Goal: Information Seeking & Learning: Learn about a topic

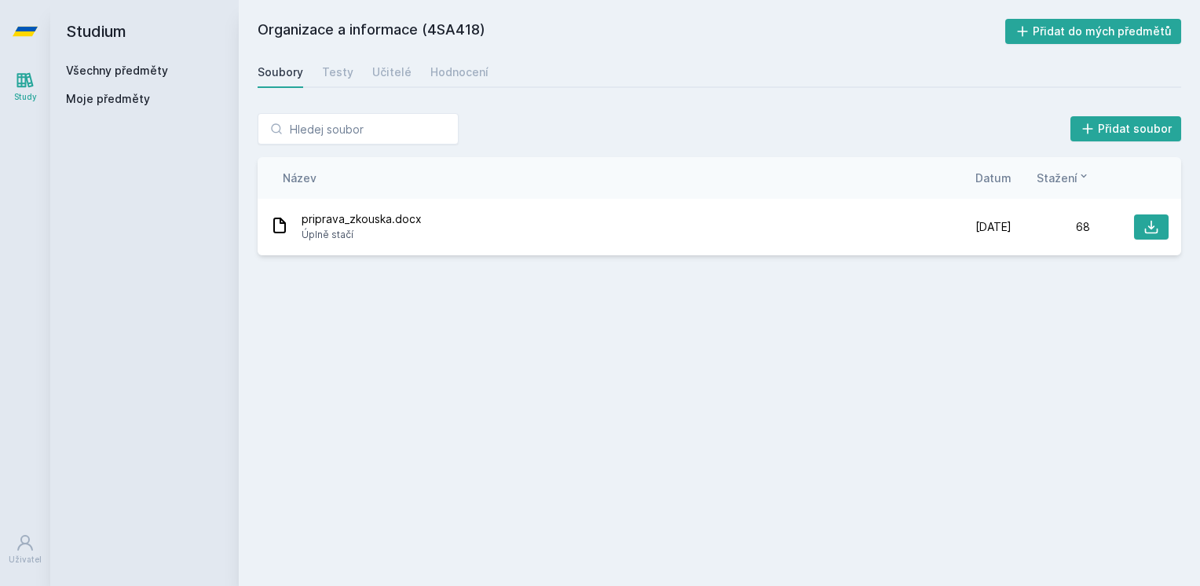
click at [151, 77] on link "Všechny předměty" at bounding box center [117, 70] width 102 height 13
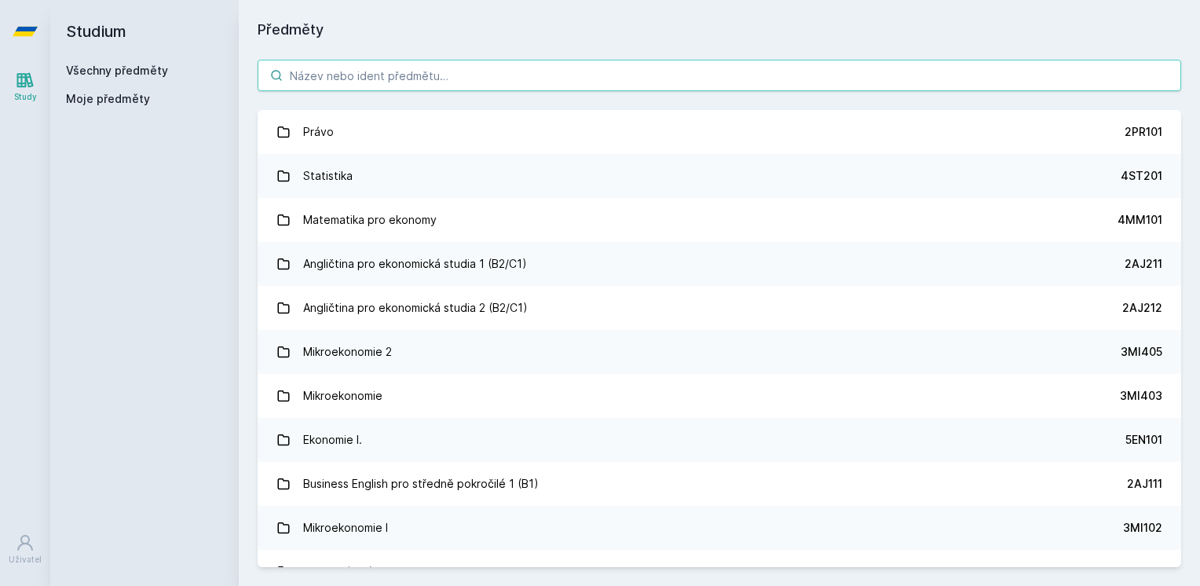
click at [459, 66] on input "search" at bounding box center [720, 75] width 924 height 31
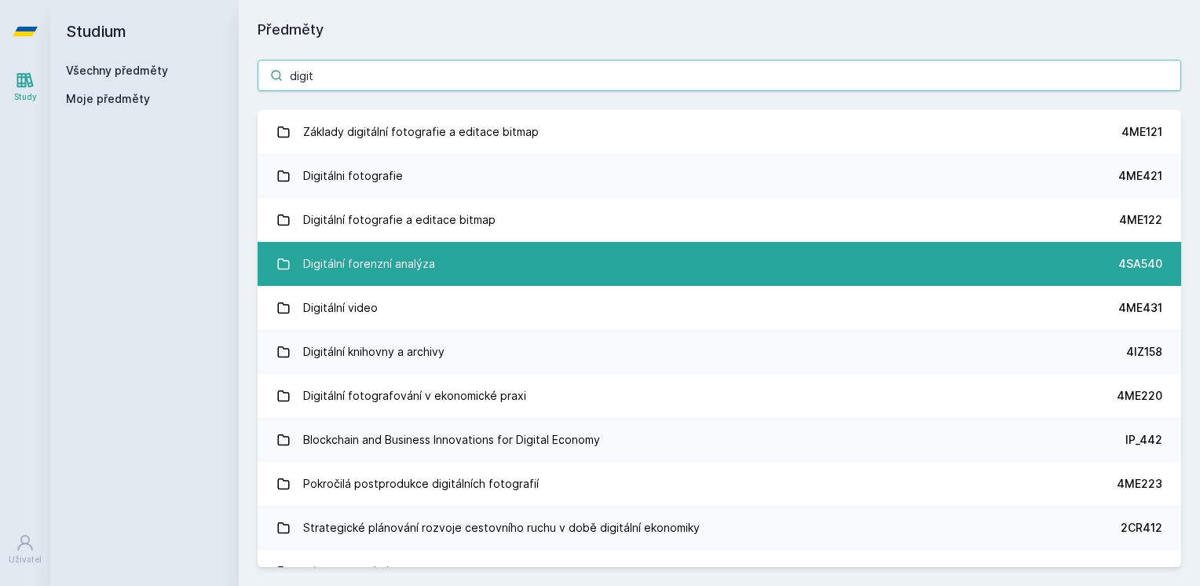
type input "digit"
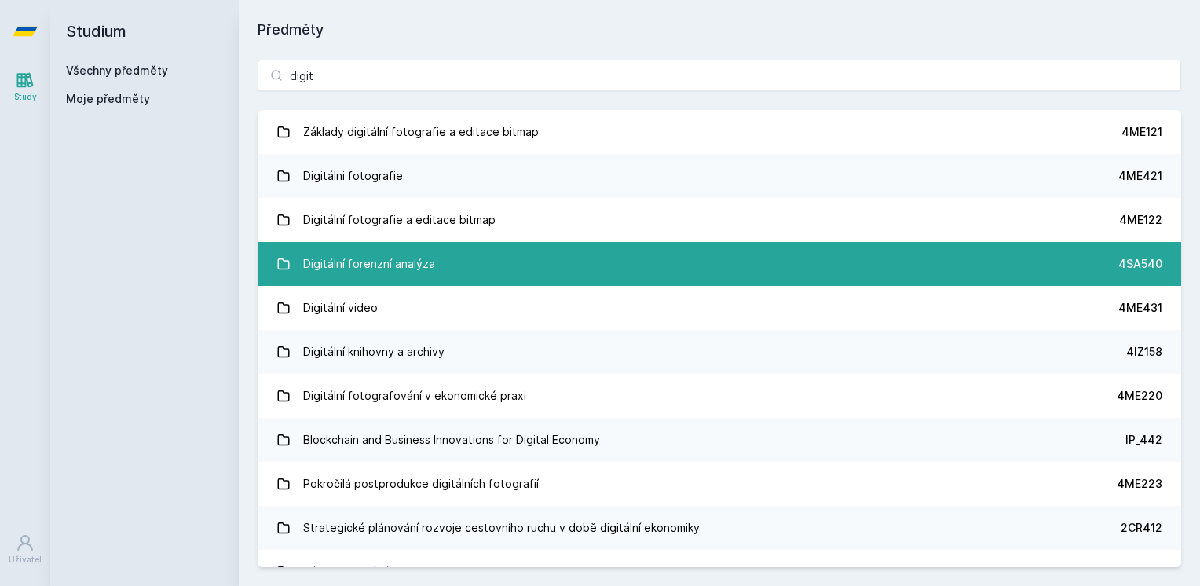
click at [438, 275] on link "Digitální forenzní analýza 4SA540" at bounding box center [720, 264] width 924 height 44
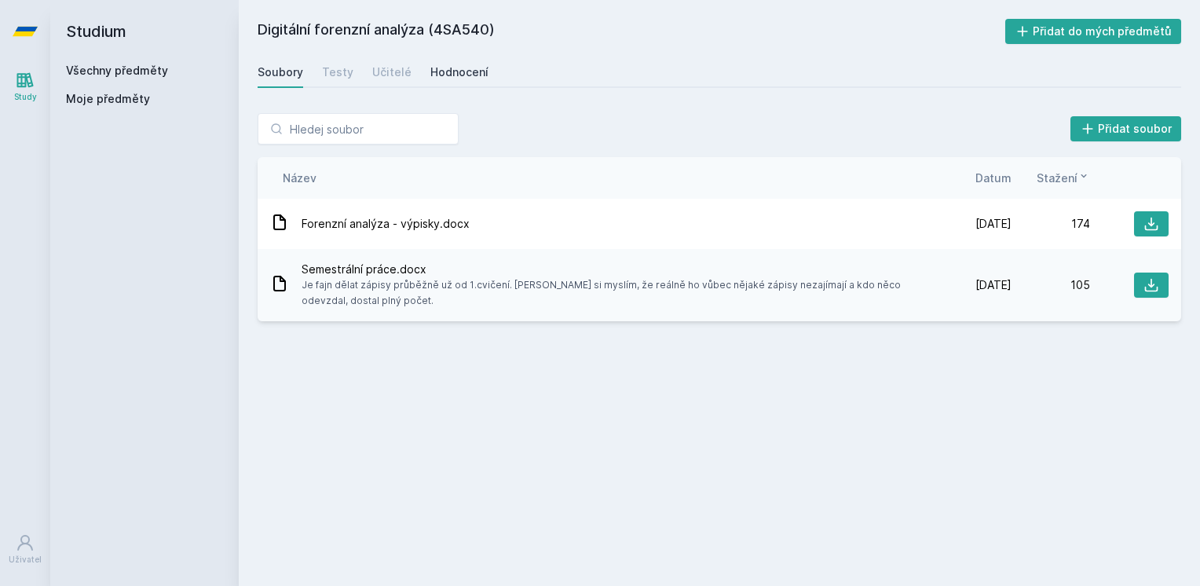
click at [439, 70] on div "Hodnocení" at bounding box center [459, 72] width 58 height 16
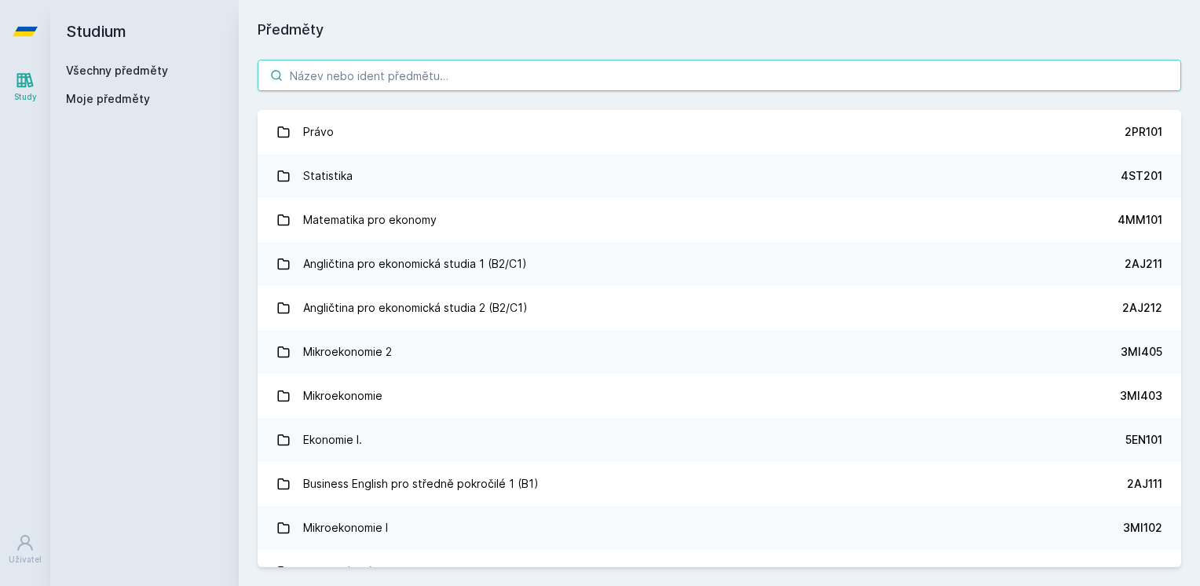
click at [398, 73] on input "search" at bounding box center [720, 75] width 924 height 31
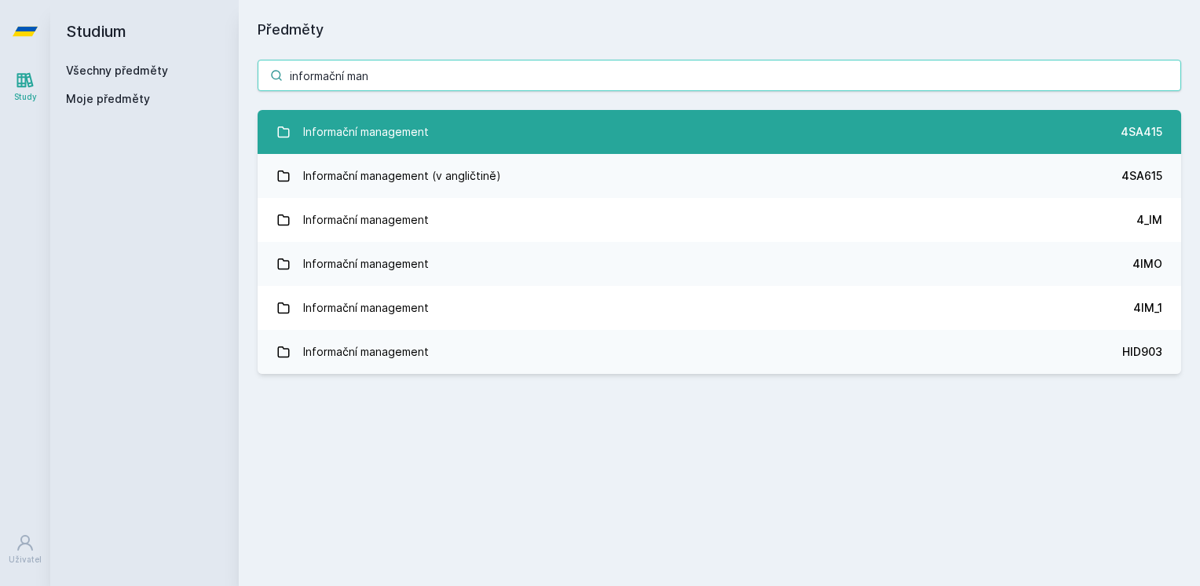
type input "informační man"
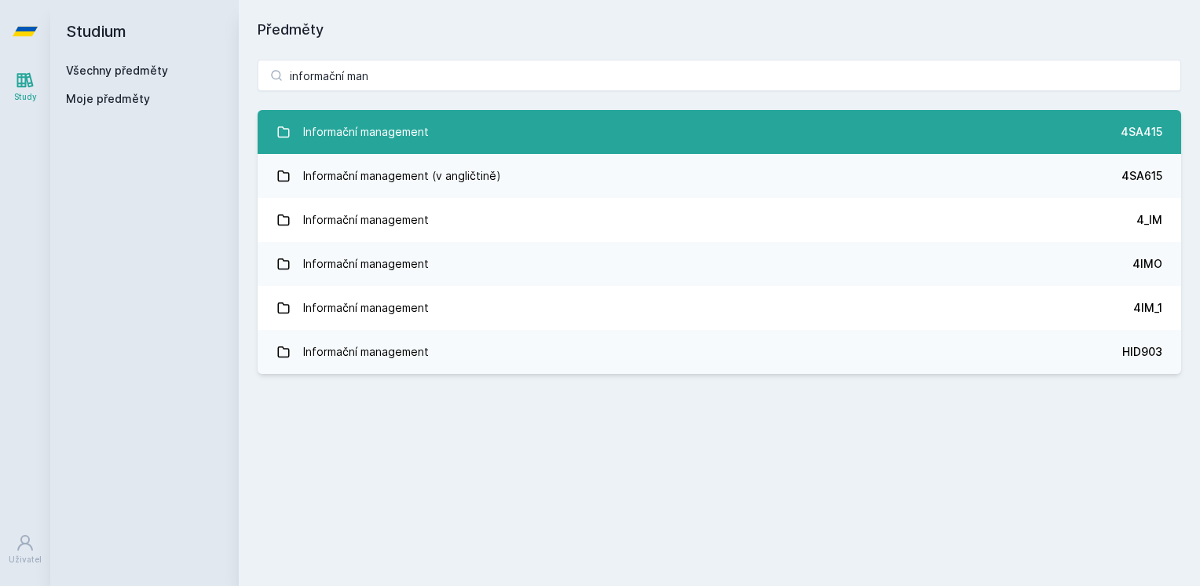
click at [436, 144] on link "Informační management 4SA415" at bounding box center [720, 132] width 924 height 44
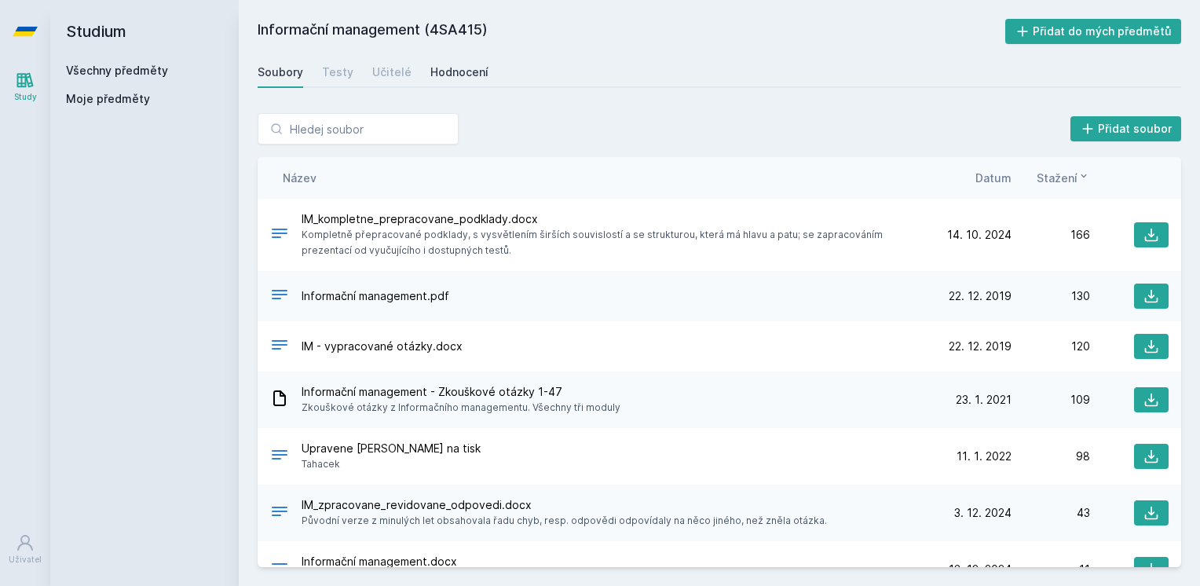
click at [459, 82] on link "Hodnocení" at bounding box center [459, 72] width 58 height 31
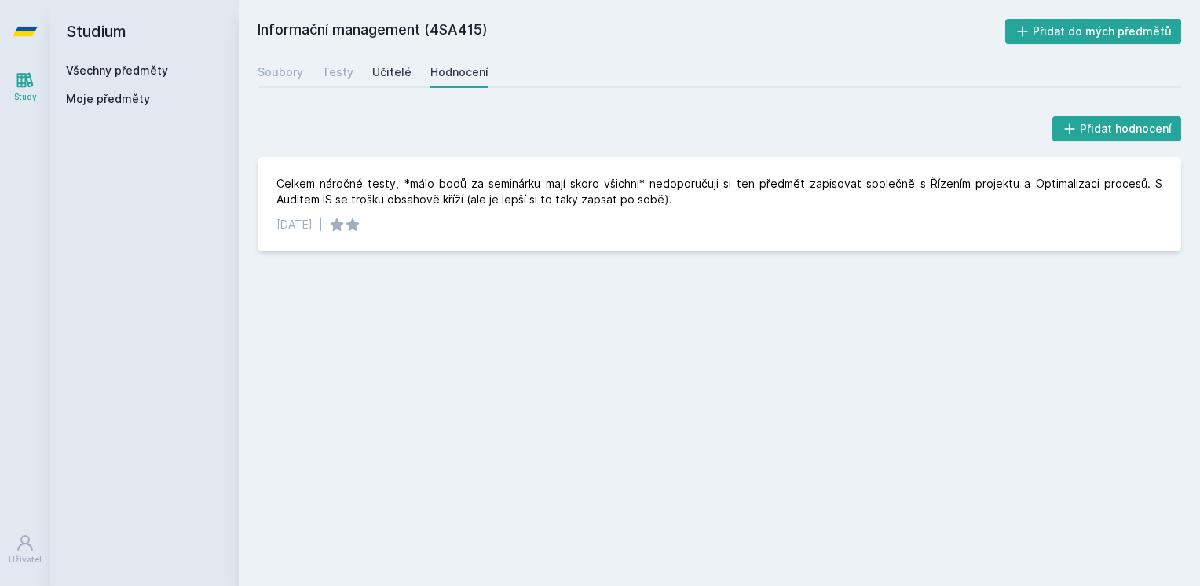
click at [393, 78] on div "Učitelé" at bounding box center [391, 72] width 39 height 16
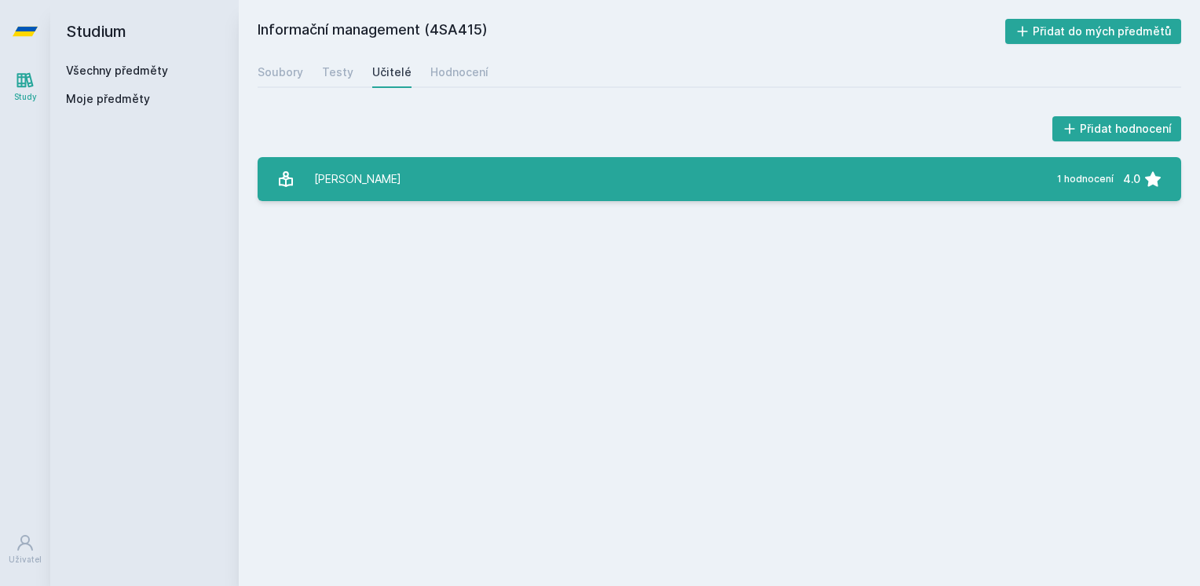
click at [421, 174] on link "[PERSON_NAME] 1 hodnocení 4.0" at bounding box center [720, 179] width 924 height 44
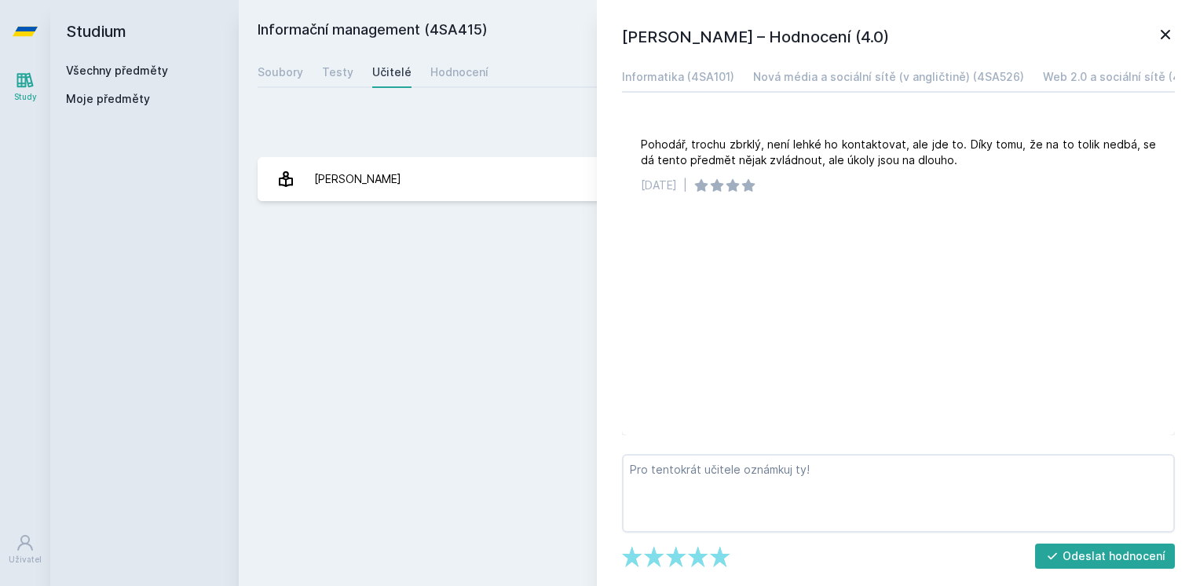
click at [1163, 34] on icon at bounding box center [1165, 34] width 19 height 19
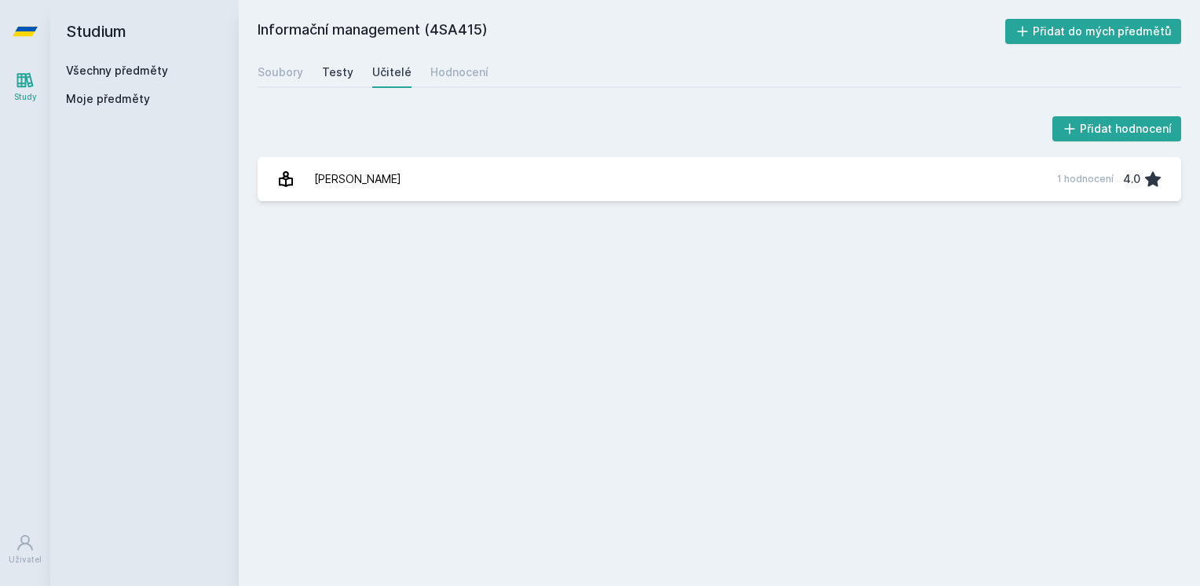
click at [339, 79] on div "Testy" at bounding box center [337, 72] width 31 height 16
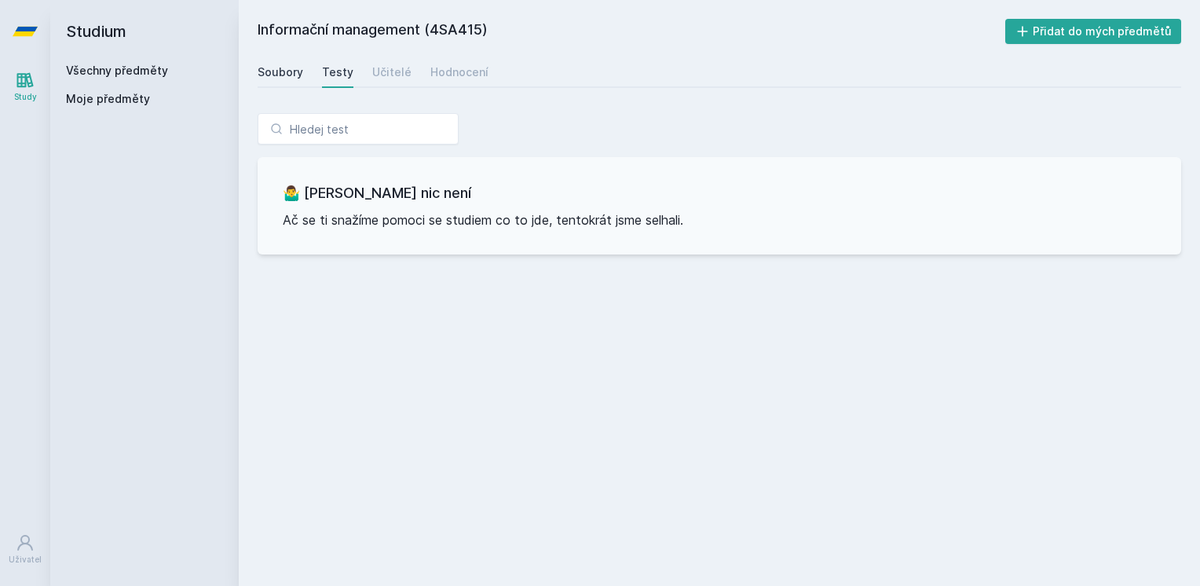
click at [276, 77] on div "Soubory" at bounding box center [281, 72] width 46 height 16
